Goal: Information Seeking & Learning: Check status

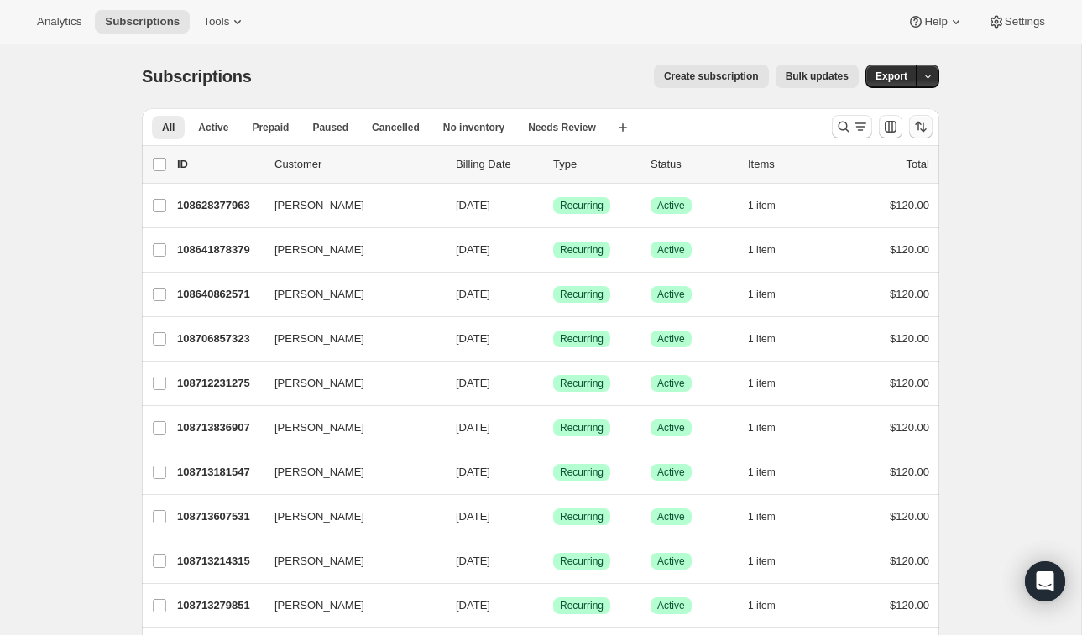
click at [921, 122] on icon "Sort the results" at bounding box center [920, 126] width 17 height 17
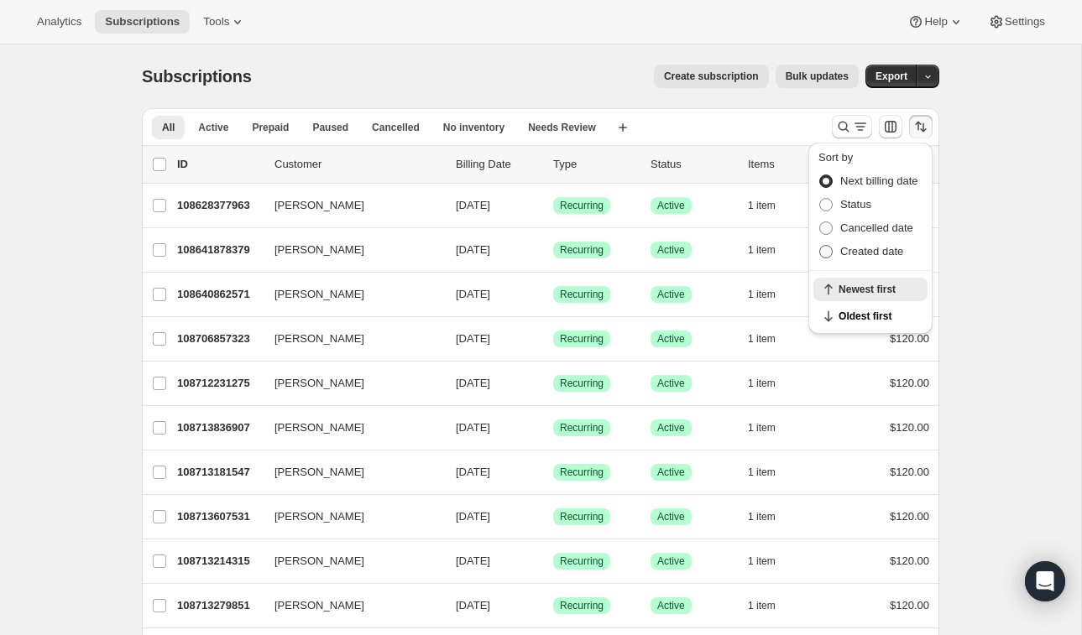
click at [823, 248] on span at bounding box center [825, 251] width 13 height 13
click at [820, 246] on input "Created date" at bounding box center [819, 245] width 1 height 1
radio input "true"
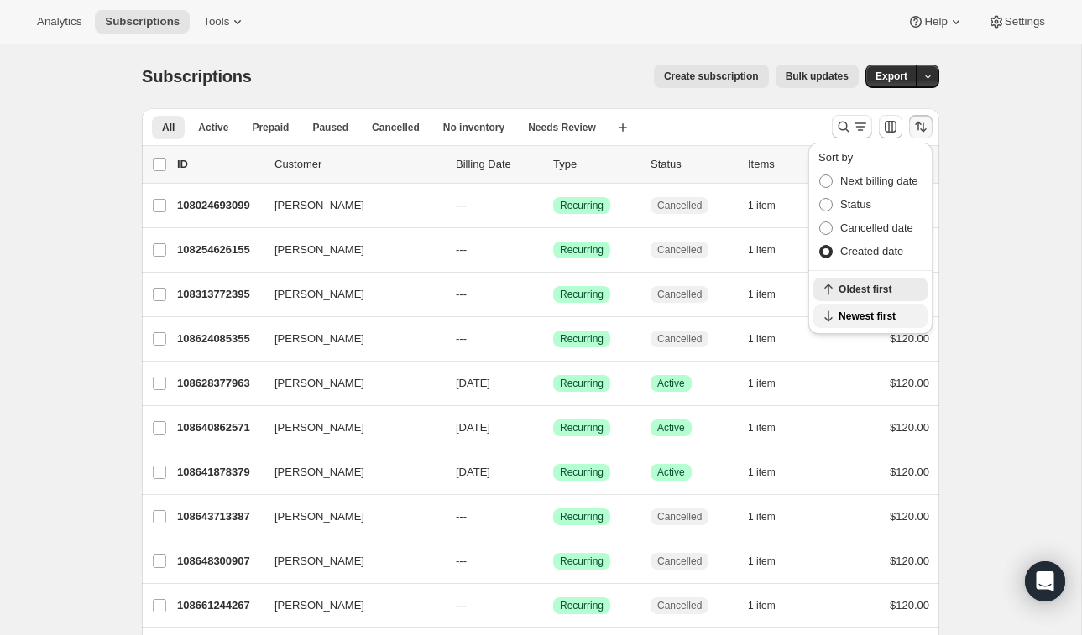
click at [840, 311] on span "Newest first" at bounding box center [877, 316] width 79 height 13
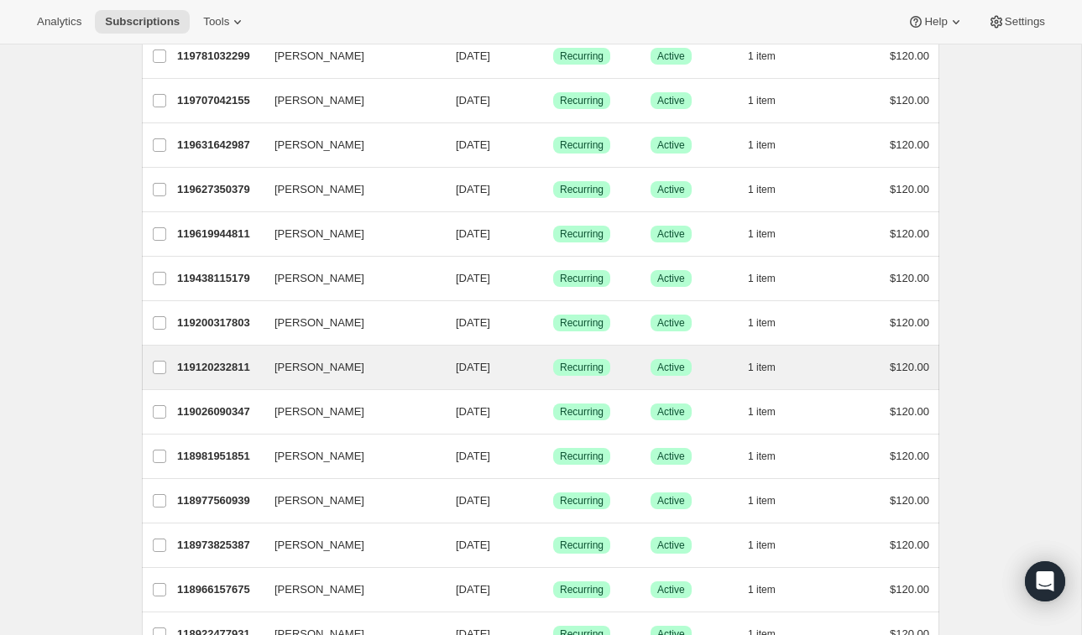
scroll to position [1615, 0]
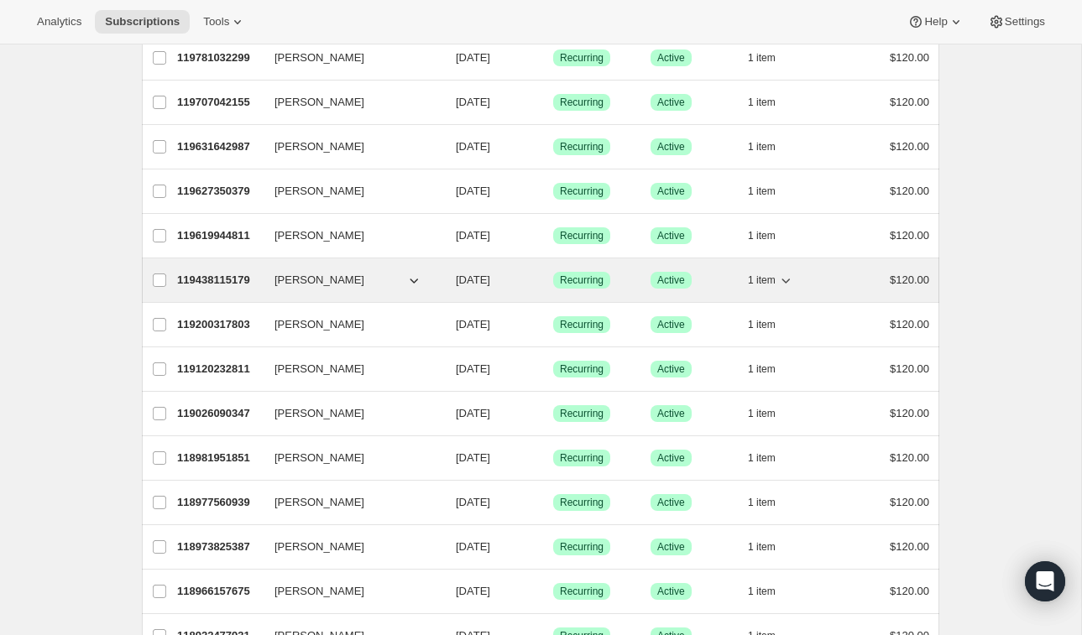
drag, startPoint x: 347, startPoint y: 261, endPoint x: 268, endPoint y: 272, distance: 80.5
click at [268, 272] on div "119438115179 David Auriau 08/04/2026 Success Recurring Success Active 1 item $1…" at bounding box center [553, 279] width 752 height 23
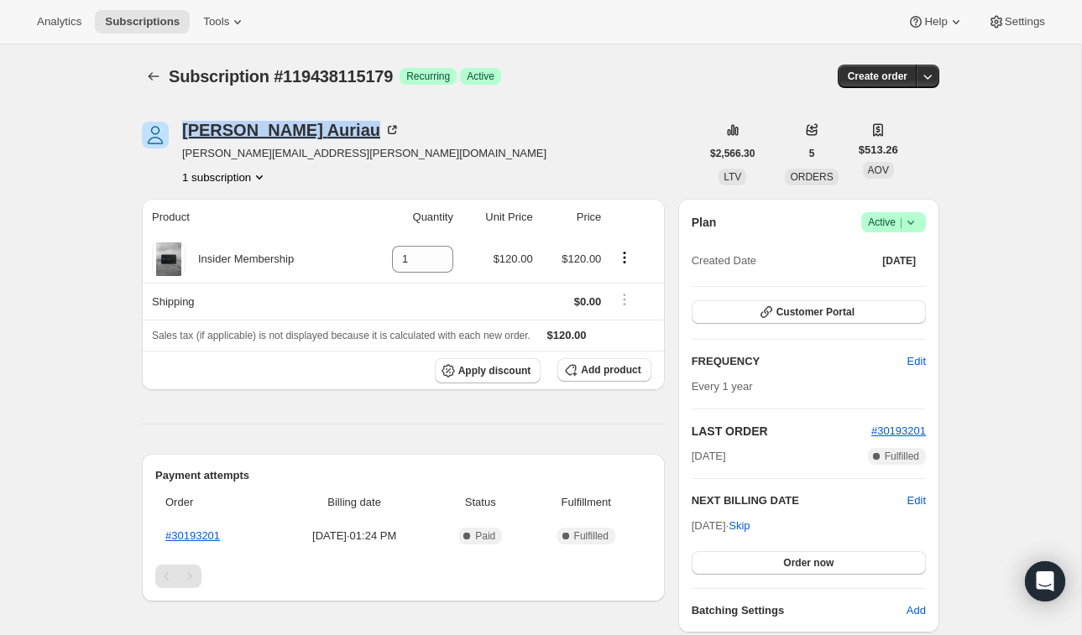
drag, startPoint x: 176, startPoint y: 128, endPoint x: 278, endPoint y: 138, distance: 102.1
click at [278, 138] on div "David Auriau david.auriau@gmail.com 1 subscription" at bounding box center [421, 154] width 558 height 64
copy div "David Auriau"
click at [150, 73] on icon "Subscriptions" at bounding box center [153, 76] width 17 height 17
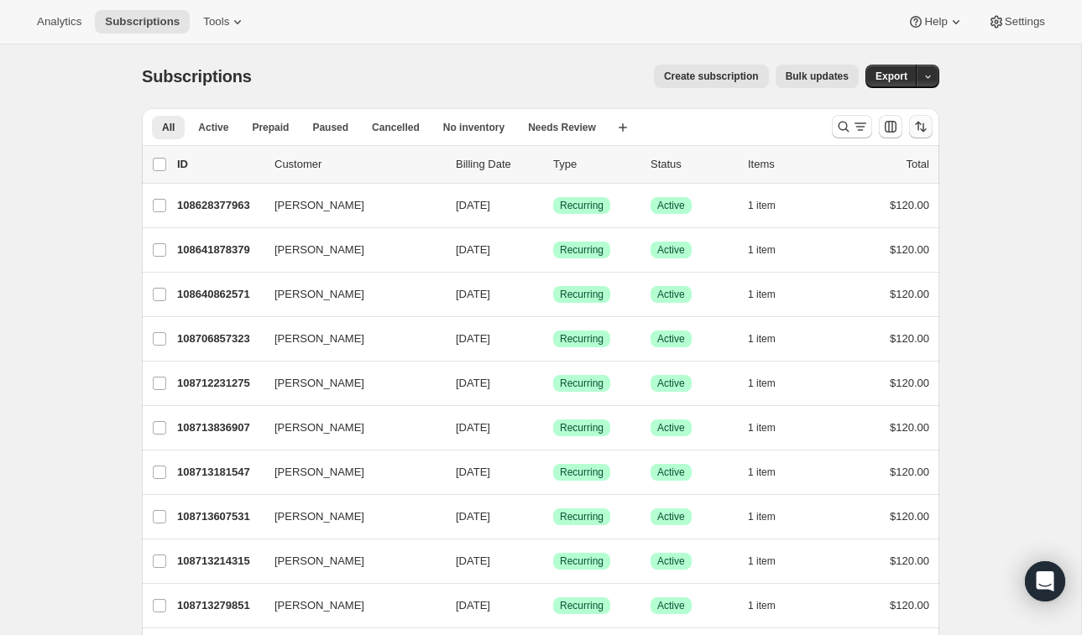
click at [919, 121] on icon "Sort the results" at bounding box center [920, 126] width 17 height 17
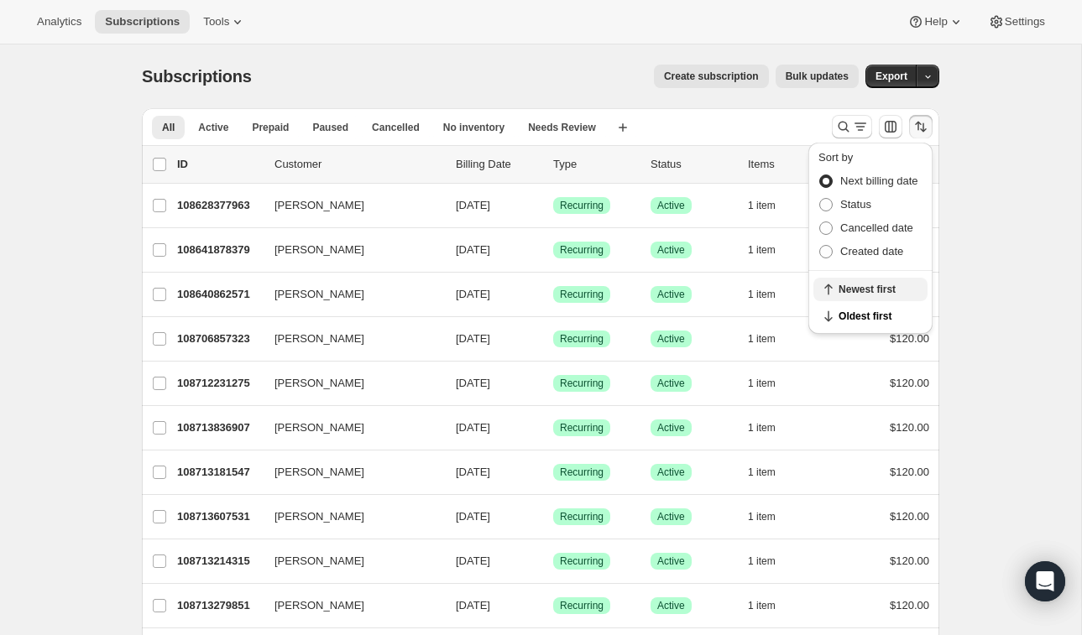
click at [874, 291] on span "Newest first" at bounding box center [877, 289] width 79 height 13
click at [824, 249] on span at bounding box center [825, 251] width 13 height 13
click at [820, 246] on input "Created date" at bounding box center [819, 245] width 1 height 1
radio input "true"
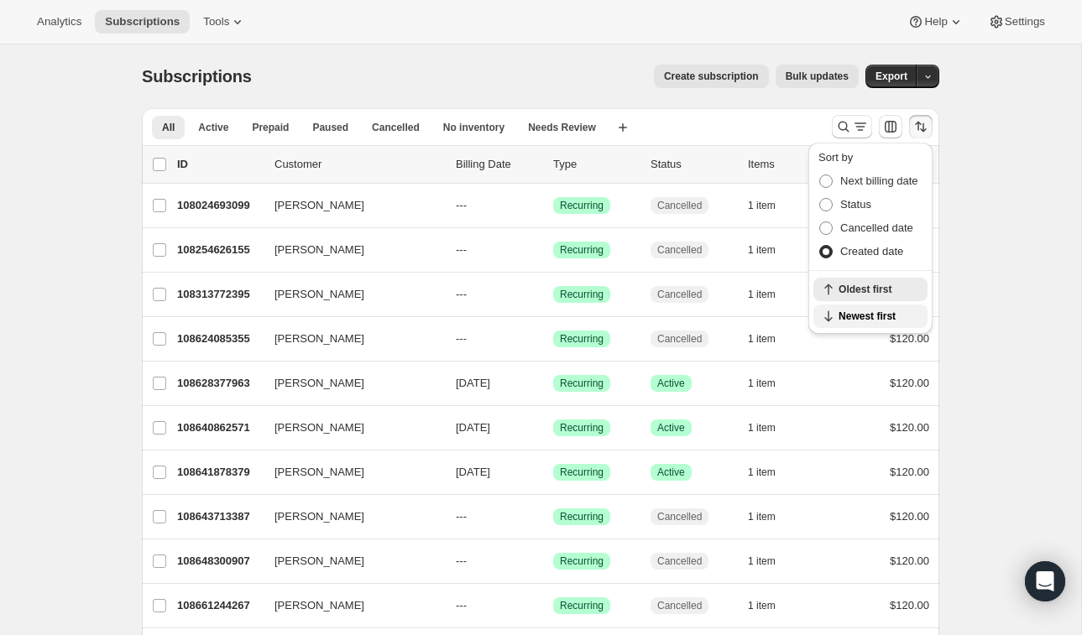
click at [889, 313] on span "Newest first" at bounding box center [877, 316] width 79 height 13
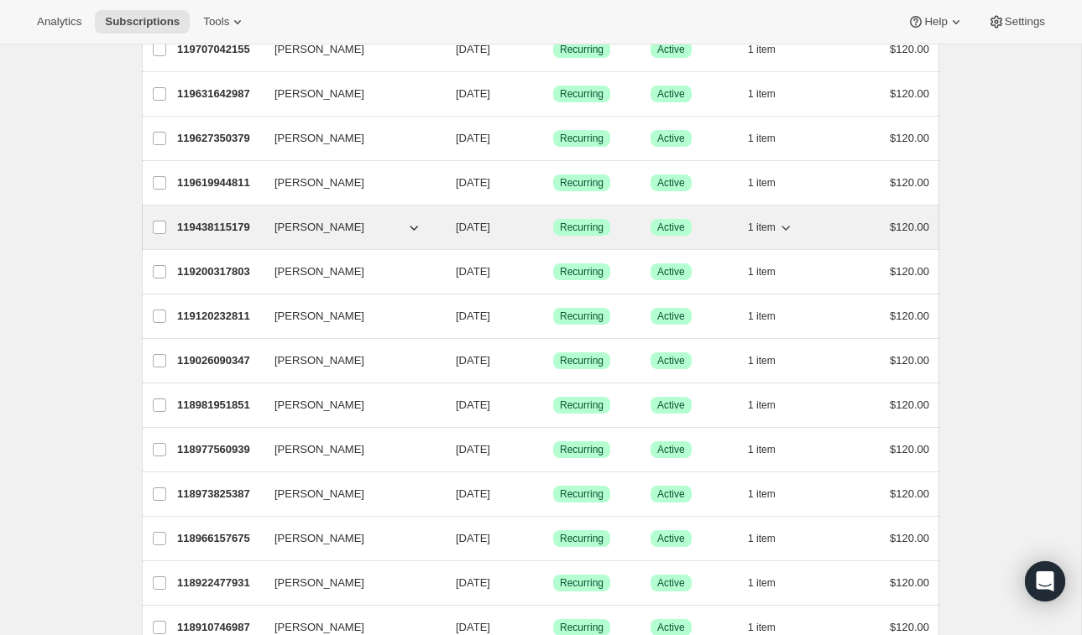
scroll to position [1663, 0]
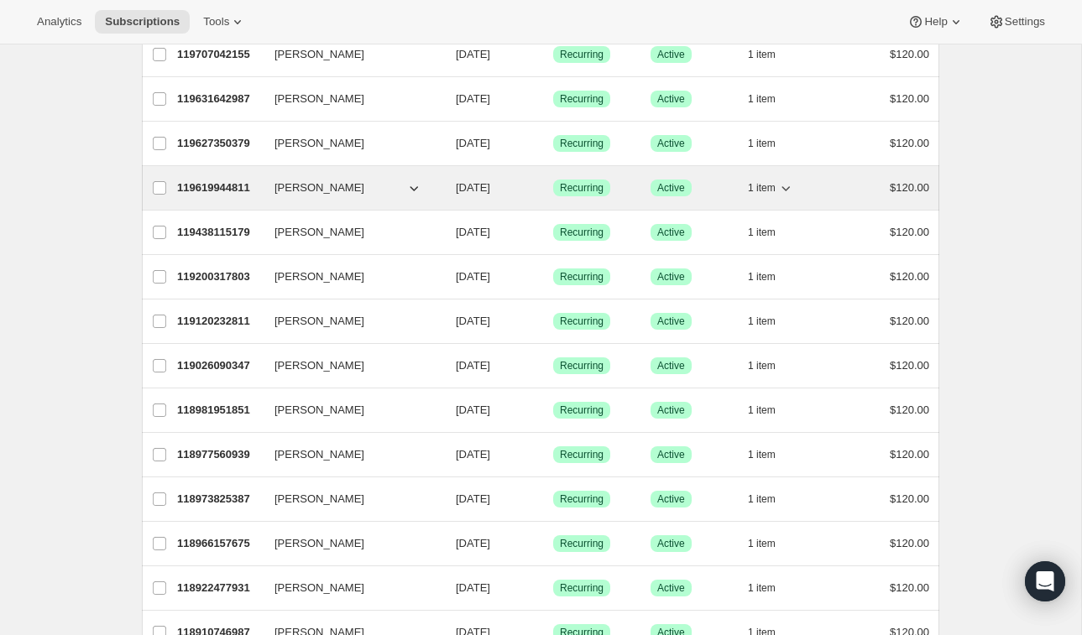
click at [331, 180] on span "[PERSON_NAME]" at bounding box center [319, 188] width 90 height 17
click at [410, 180] on icon "button" at bounding box center [413, 188] width 17 height 17
click at [416, 180] on icon "button" at bounding box center [413, 188] width 17 height 17
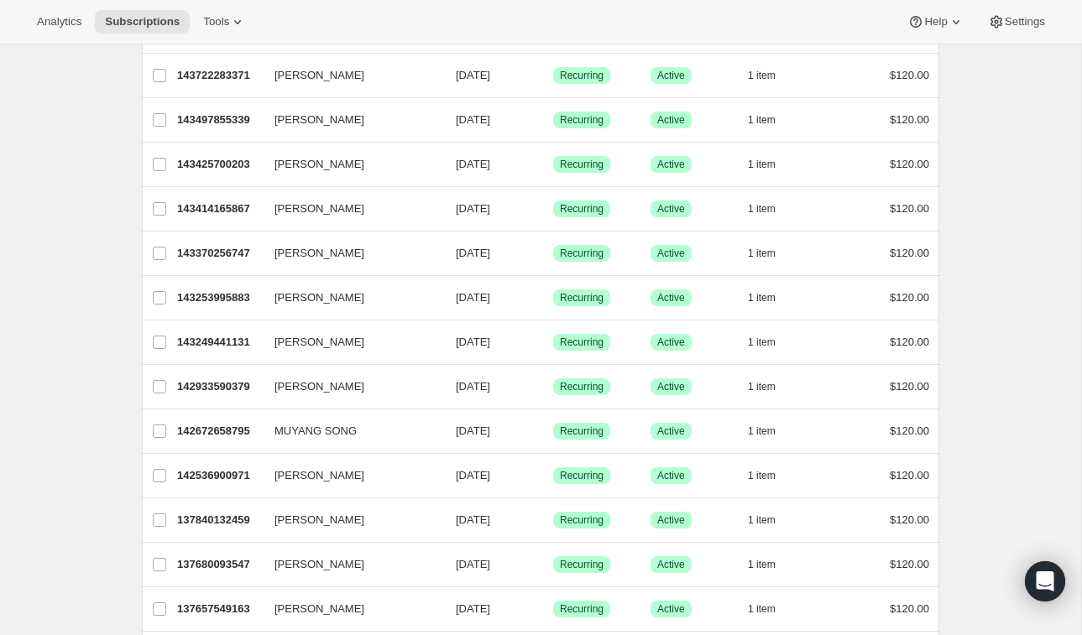
scroll to position [0, 0]
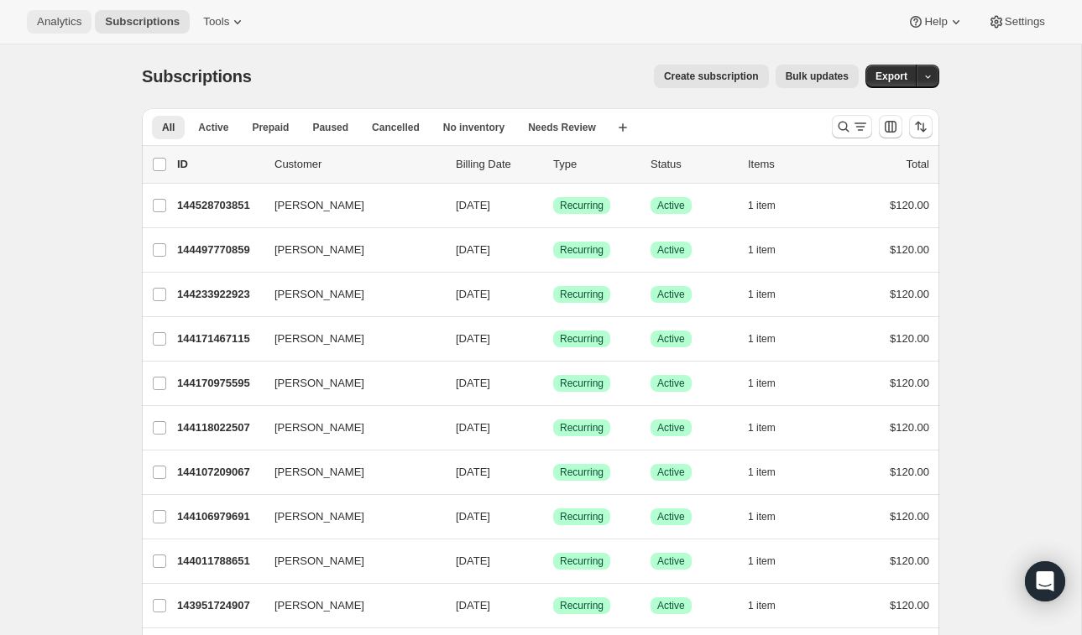
click at [39, 20] on span "Analytics" at bounding box center [59, 21] width 44 height 13
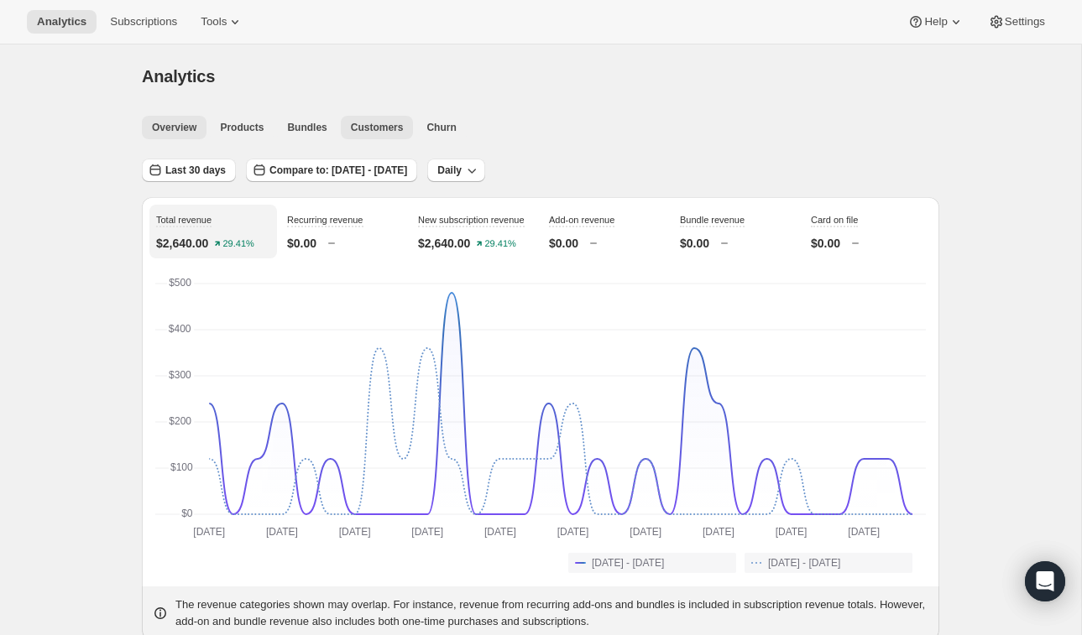
click at [367, 133] on span "Customers" at bounding box center [377, 127] width 53 height 13
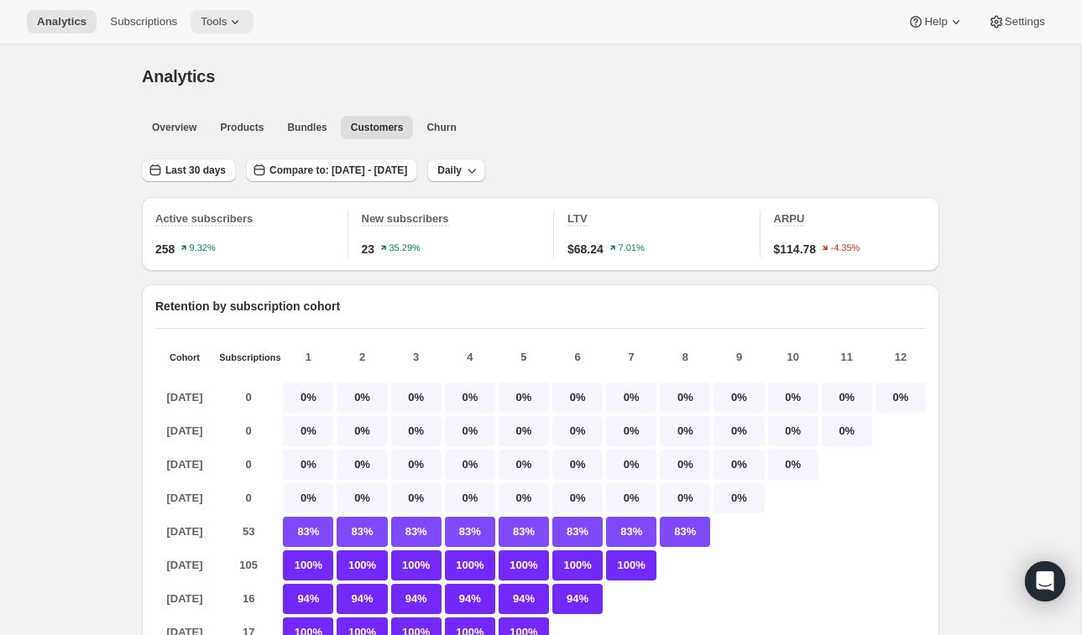
click at [225, 25] on span "Tools" at bounding box center [214, 21] width 26 height 13
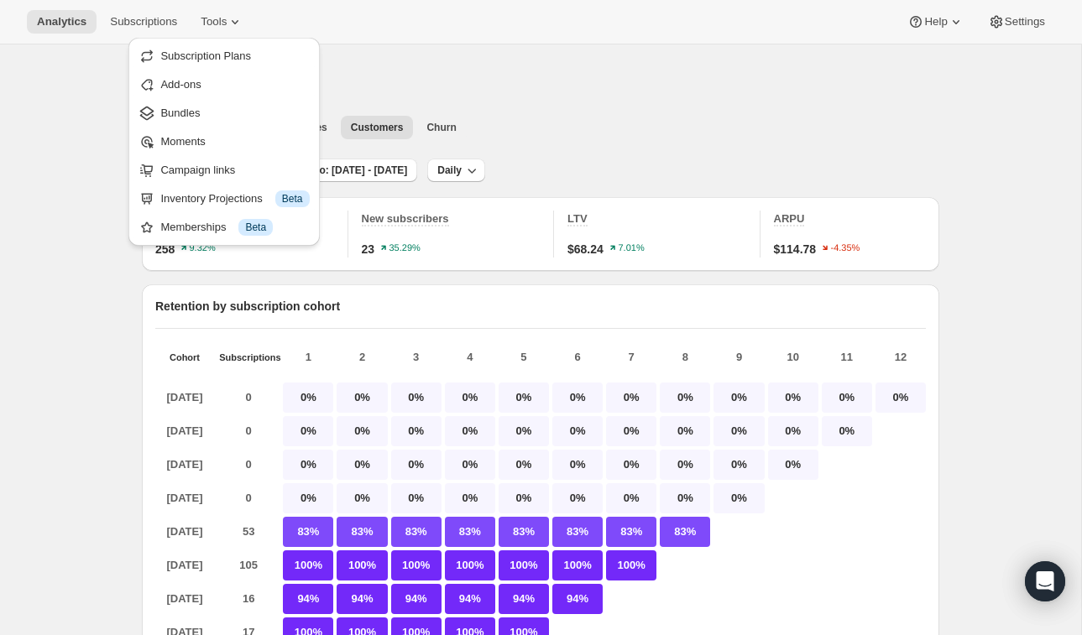
click at [462, 65] on div "Analytics" at bounding box center [540, 76] width 797 height 23
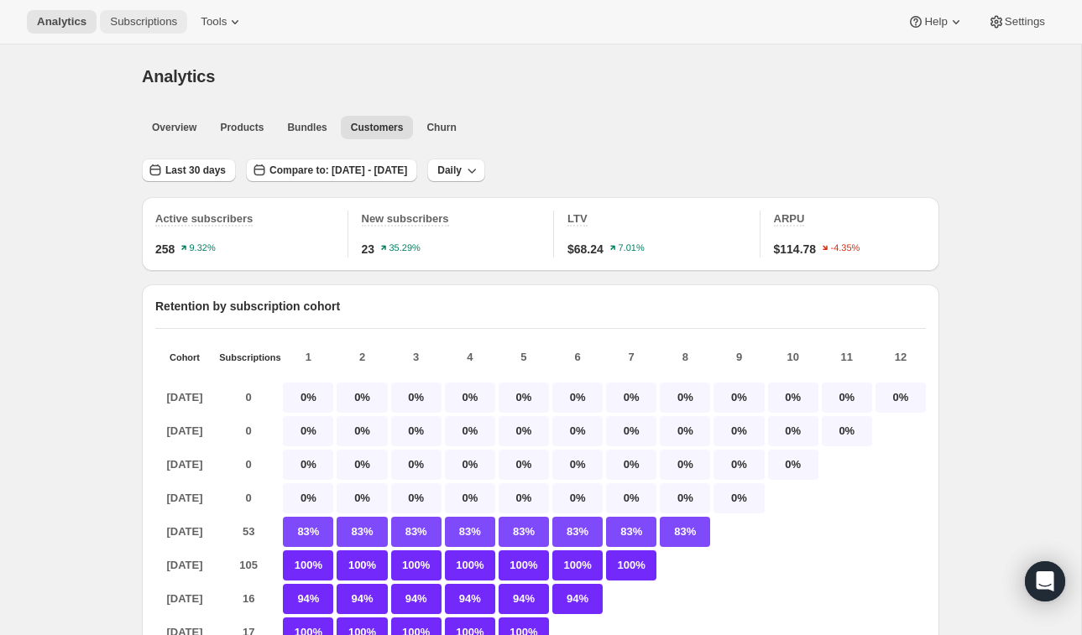
click at [141, 18] on span "Subscriptions" at bounding box center [143, 21] width 67 height 13
